Goal: Transaction & Acquisition: Purchase product/service

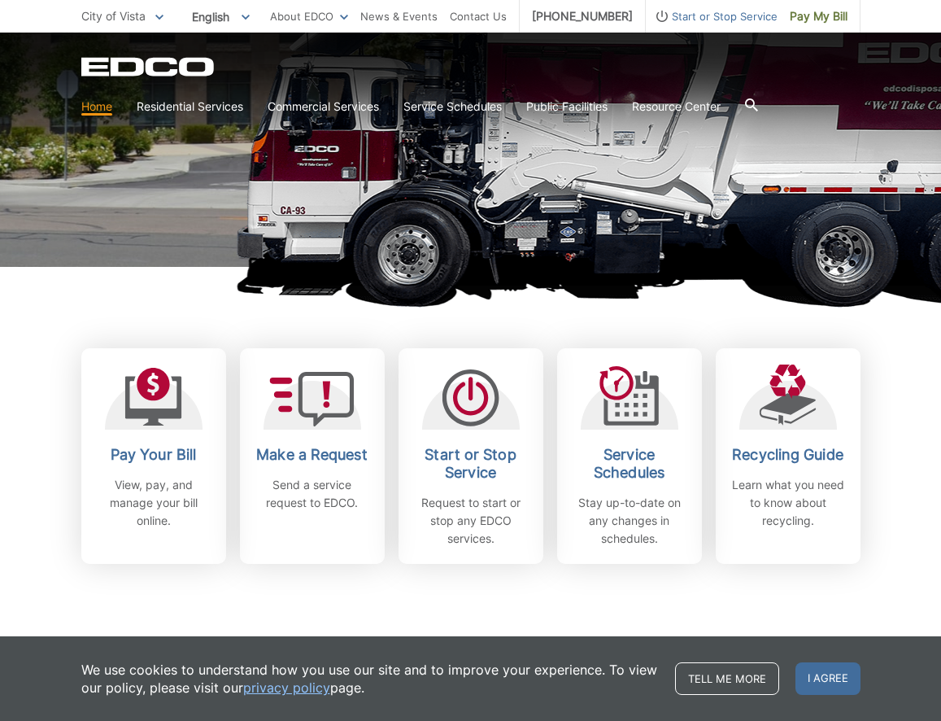
scroll to position [255, 0]
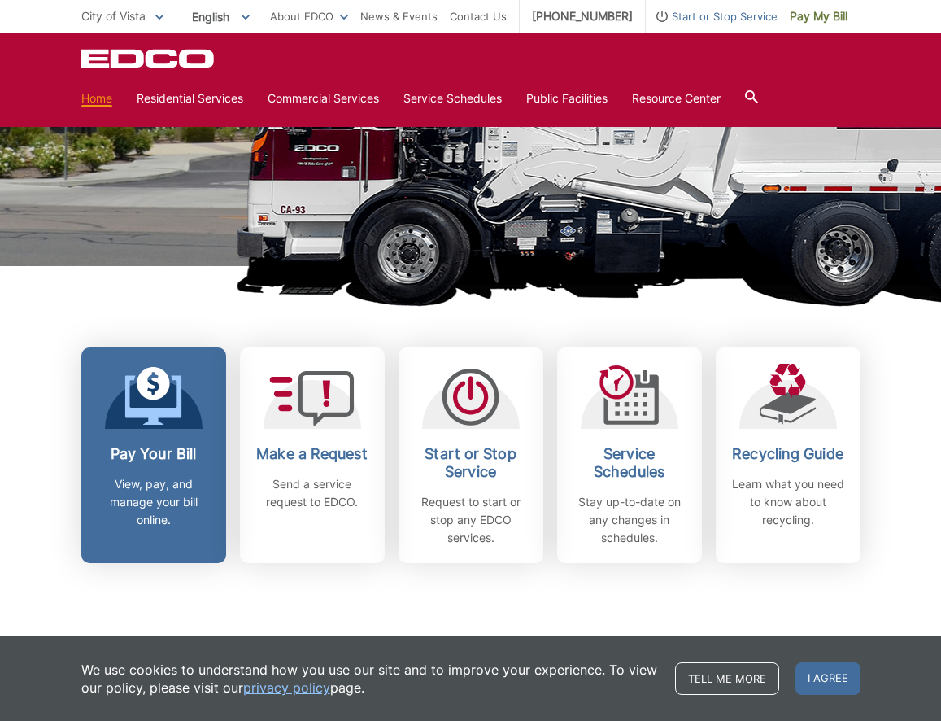
click at [155, 423] on icon at bounding box center [152, 400] width 57 height 50
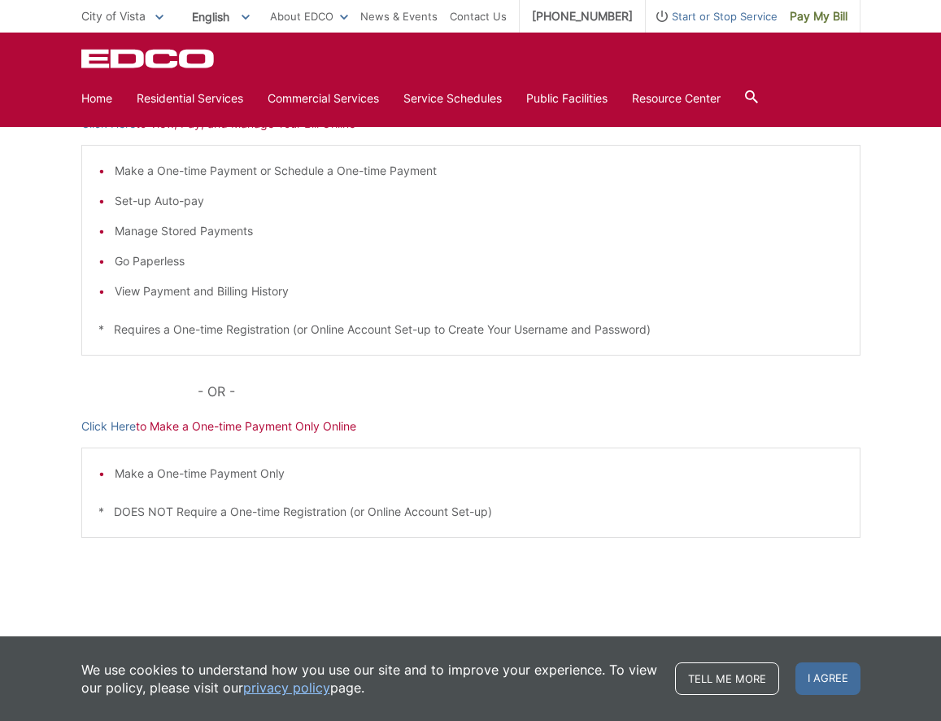
scroll to position [303, 0]
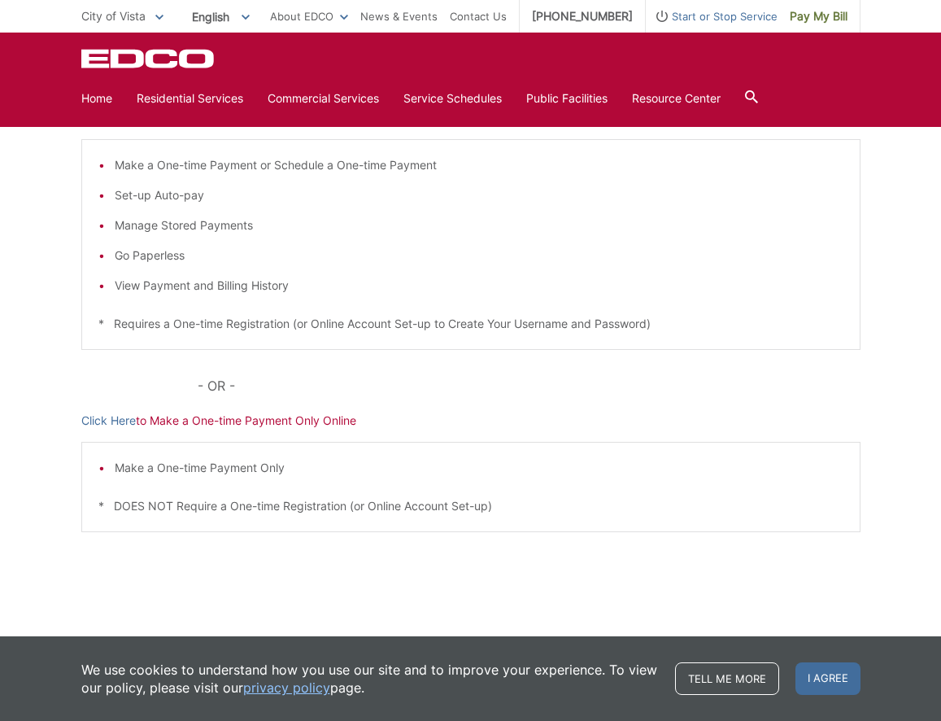
click at [222, 415] on p "Click Here to Make a One-time Payment Only Online" at bounding box center [470, 421] width 779 height 18
click at [113, 420] on link "Click Here" at bounding box center [108, 421] width 55 height 18
click at [0, 0] on body "Home Back Home Residential Services Overview Curbside Pickup Recycling Organic …" at bounding box center [470, 57] width 941 height 721
click at [106, 417] on link "Click Here" at bounding box center [108, 421] width 55 height 18
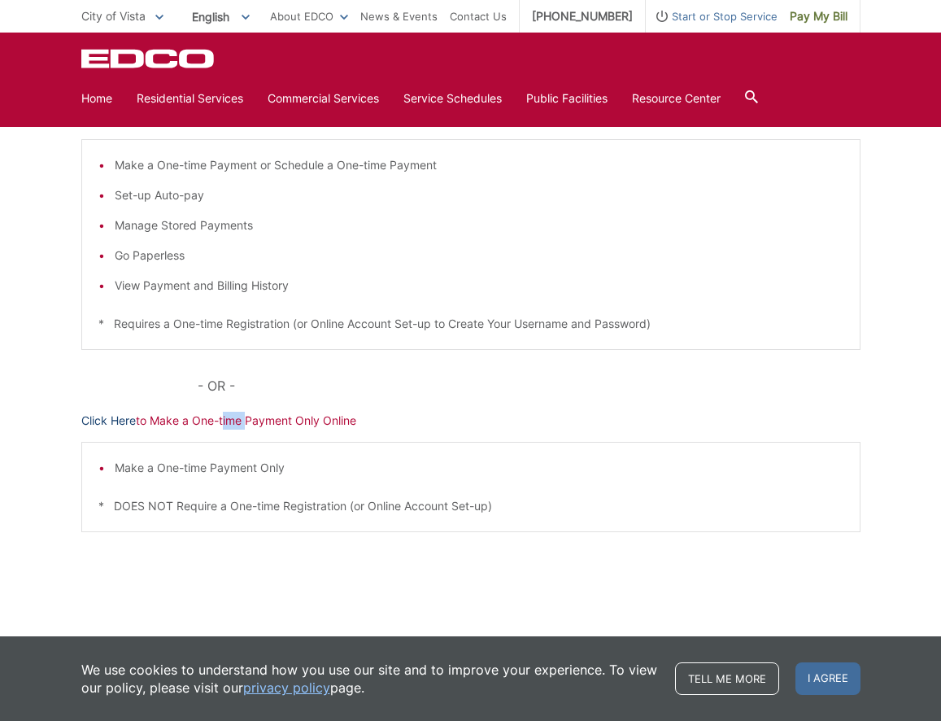
click at [0, 0] on body "Home Back Home Residential Services Overview Curbside Pickup Recycling Organic …" at bounding box center [470, 57] width 941 height 721
click at [444, 310] on div "Make a One-time Payment or Schedule a One-time Payment Set-up Auto-pay Manage S…" at bounding box center [470, 244] width 779 height 211
click at [821, 17] on span "Pay My Bill" at bounding box center [819, 16] width 58 height 18
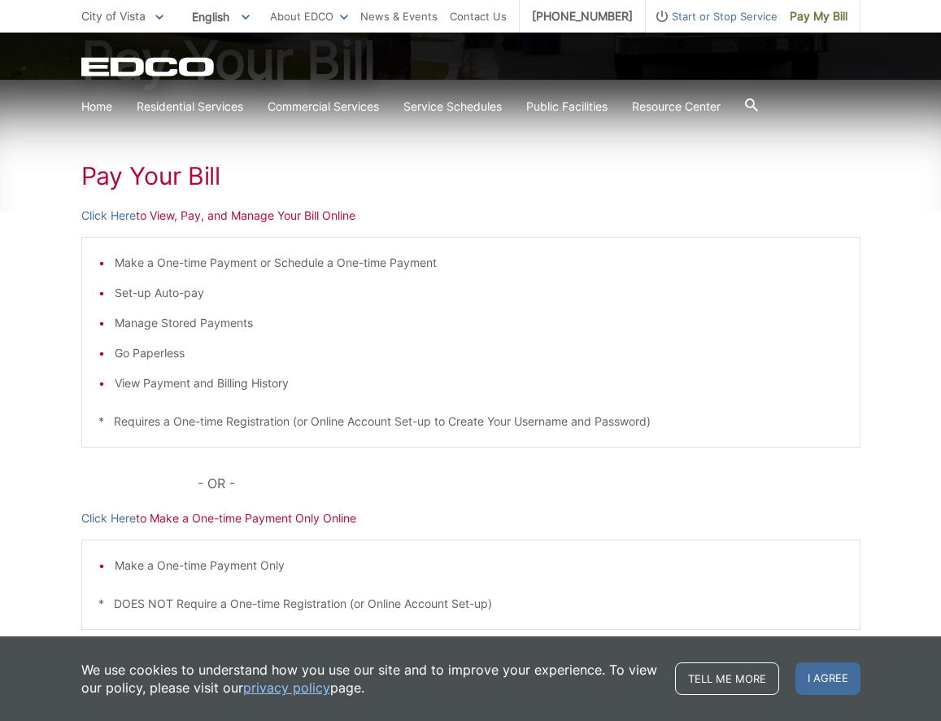
scroll to position [206, 0]
click at [111, 213] on link "Click Here" at bounding box center [108, 215] width 55 height 18
click at [0, 0] on body "Home Back Home Residential Services Overview Curbside Pickup Recycling Organic …" at bounding box center [470, 154] width 941 height 721
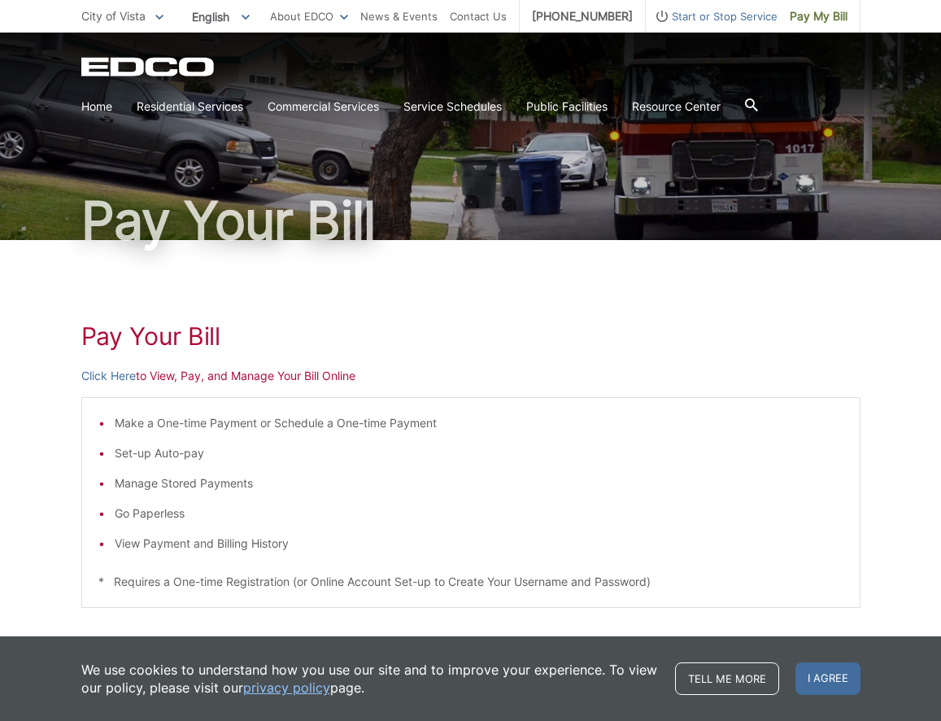
scroll to position [0, 0]
